Goal: Navigation & Orientation: Go to known website

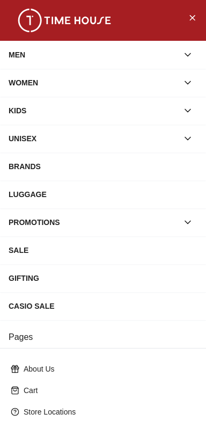
scroll to position [155, 0]
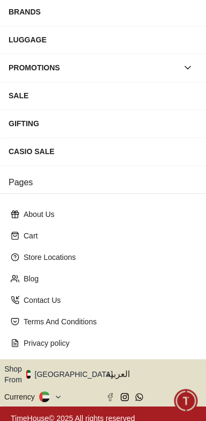
click at [62, 366] on button "Shop From [GEOGRAPHIC_DATA]" at bounding box center [62, 374] width 117 height 21
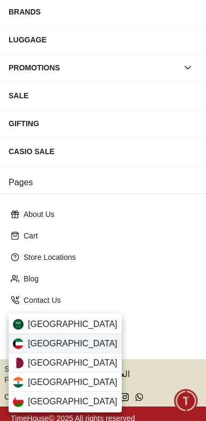
click at [36, 341] on span "[GEOGRAPHIC_DATA]" at bounding box center [73, 343] width 90 height 13
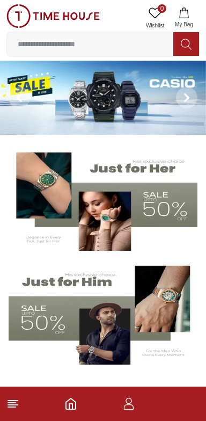
click at [13, 407] on icon at bounding box center [12, 403] width 13 height 13
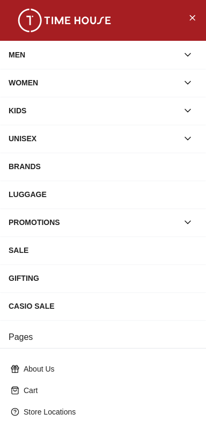
scroll to position [155, 0]
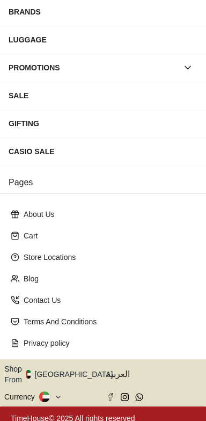
click at [61, 370] on button "Shop From [GEOGRAPHIC_DATA]" at bounding box center [62, 374] width 117 height 21
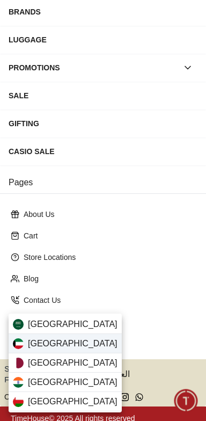
click at [31, 344] on span "[GEOGRAPHIC_DATA]" at bounding box center [73, 343] width 90 height 13
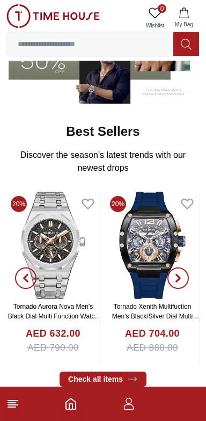
scroll to position [262, 0]
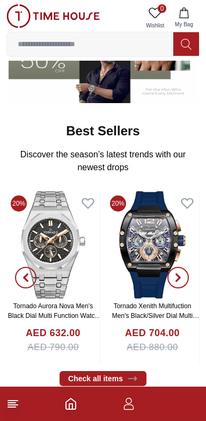
click at [13, 401] on line at bounding box center [13, 401] width 10 height 0
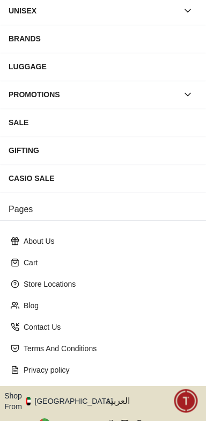
scroll to position [155, 0]
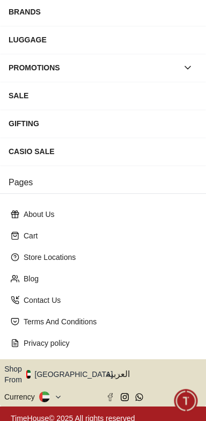
click at [60, 370] on button "Shop From [GEOGRAPHIC_DATA]" at bounding box center [62, 374] width 117 height 21
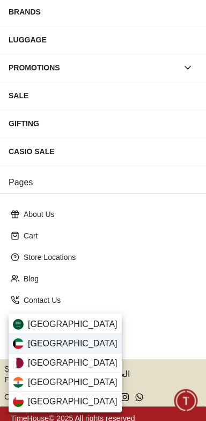
click at [31, 343] on span "[GEOGRAPHIC_DATA]" at bounding box center [73, 343] width 90 height 13
